Goal: Task Accomplishment & Management: Complete application form

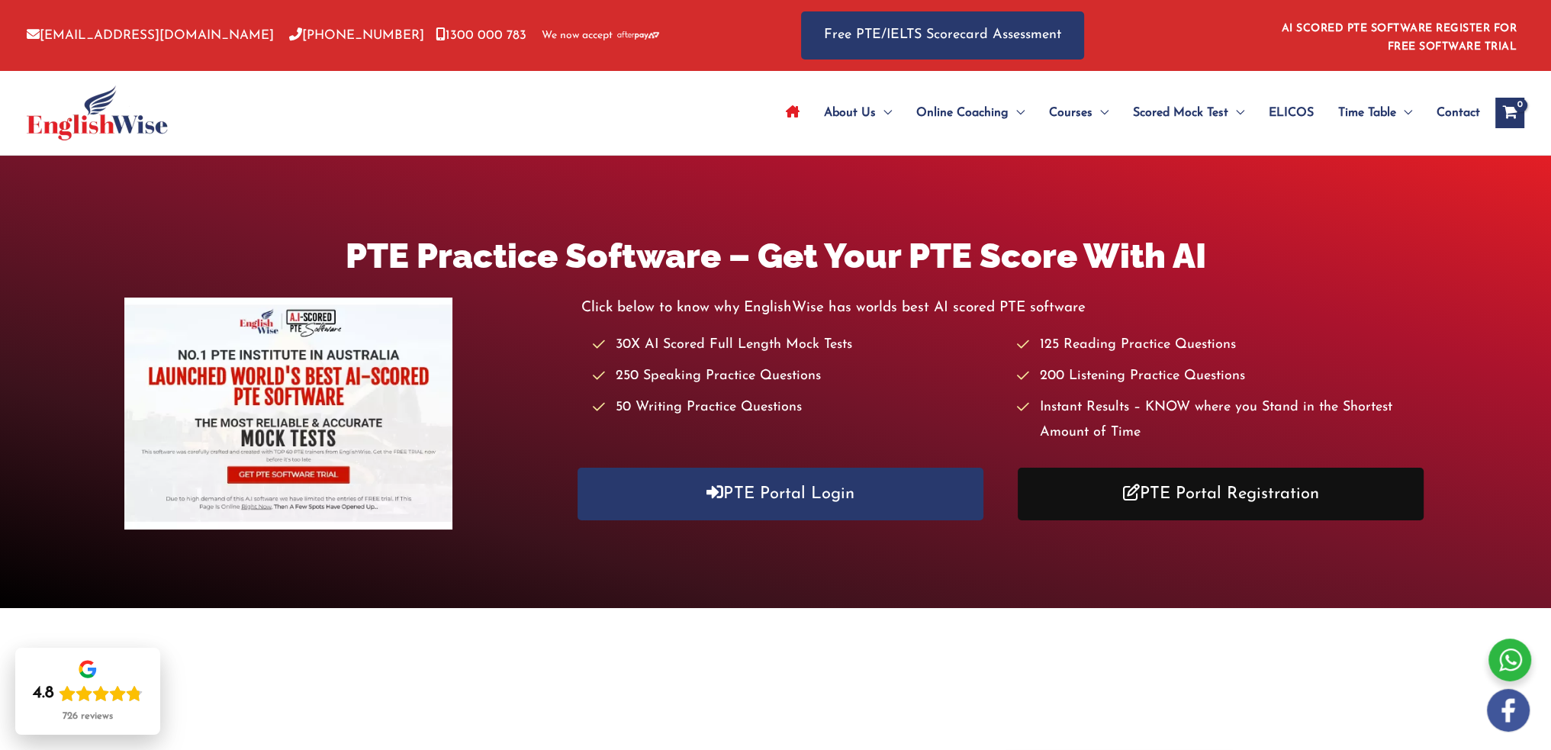
click at [1180, 496] on link "PTE Portal Registration" at bounding box center [1221, 494] width 406 height 53
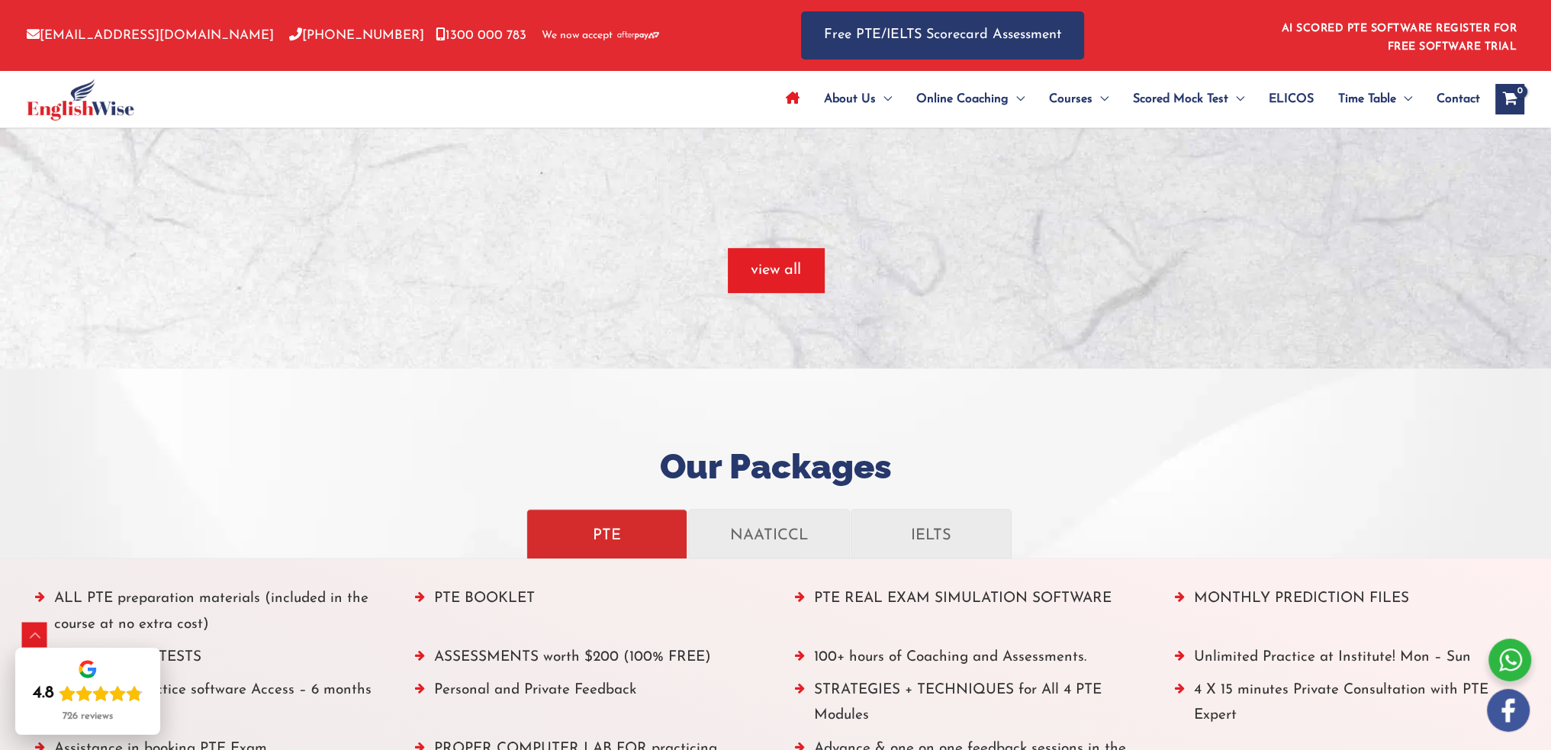
scroll to position [1450, 0]
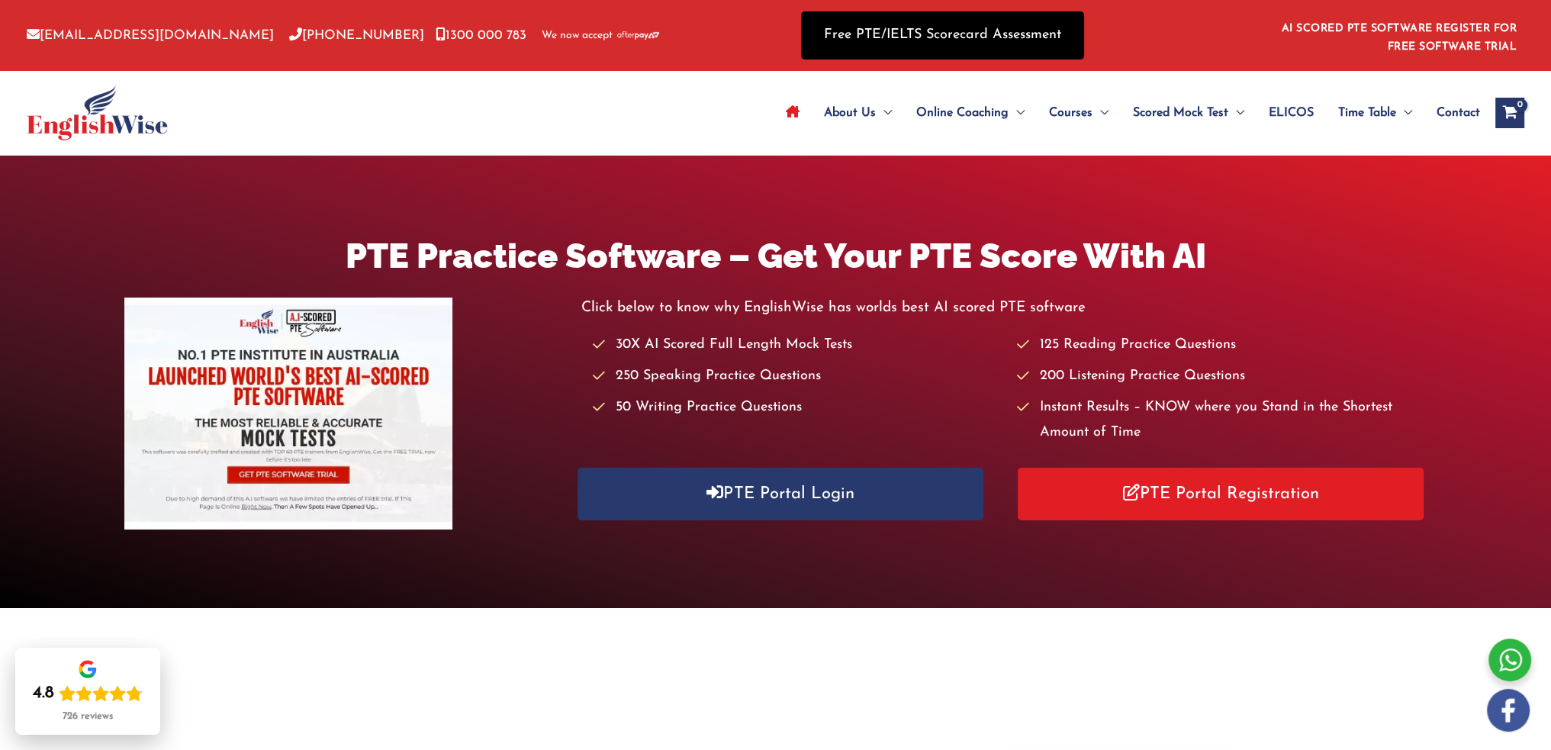
click at [977, 38] on link "Free PTE/IELTS Scorecard Assessment" at bounding box center [942, 35] width 283 height 48
